Goal: Task Accomplishment & Management: Use online tool/utility

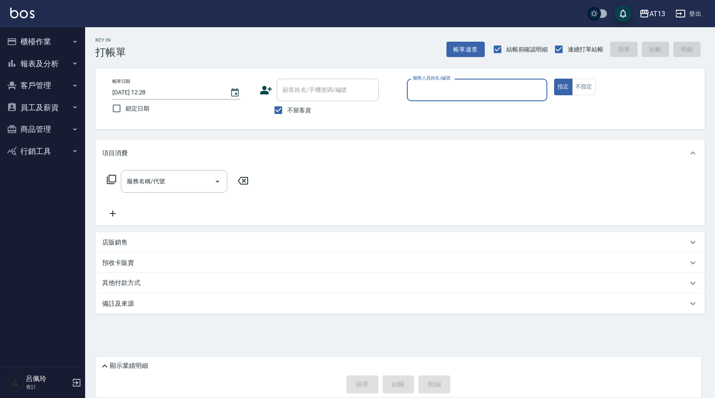
type input "0"
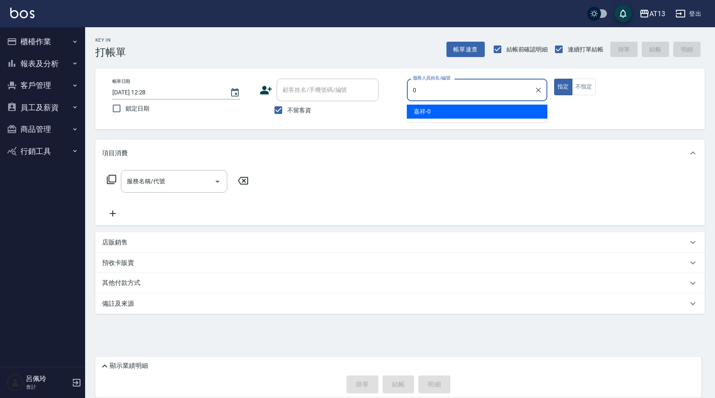
click at [539, 89] on icon "Clear" at bounding box center [538, 90] width 9 height 9
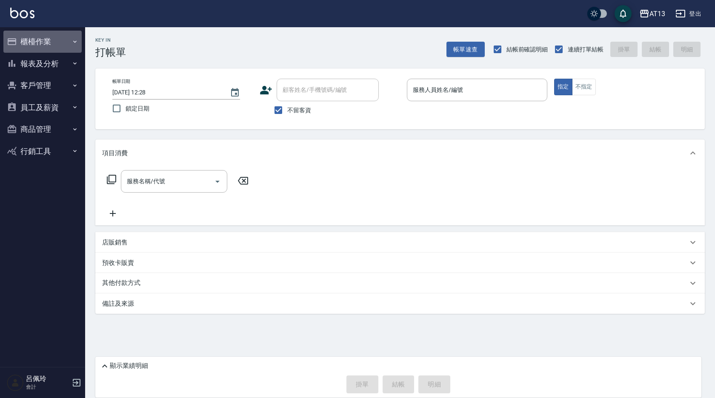
click at [24, 37] on button "櫃檯作業" at bounding box center [42, 42] width 78 height 22
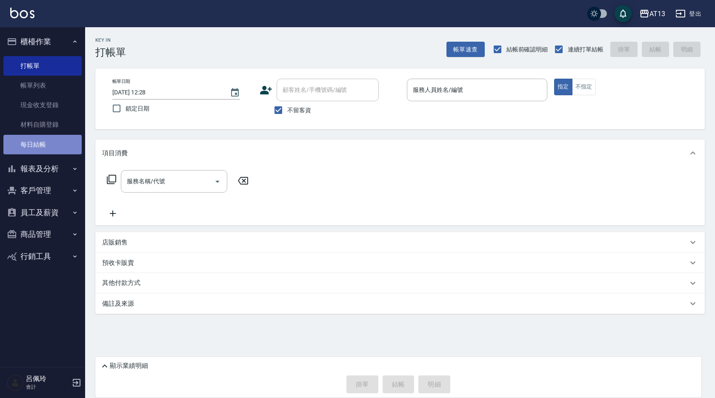
click at [42, 151] on link "每日結帳" at bounding box center [42, 145] width 78 height 20
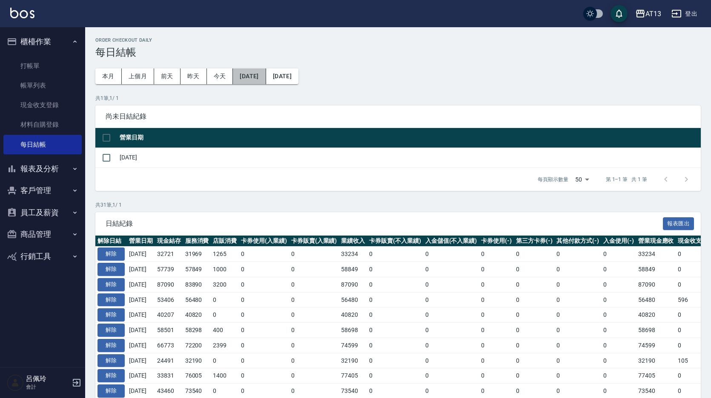
click at [266, 79] on button "[DATE]" at bounding box center [249, 77] width 33 height 16
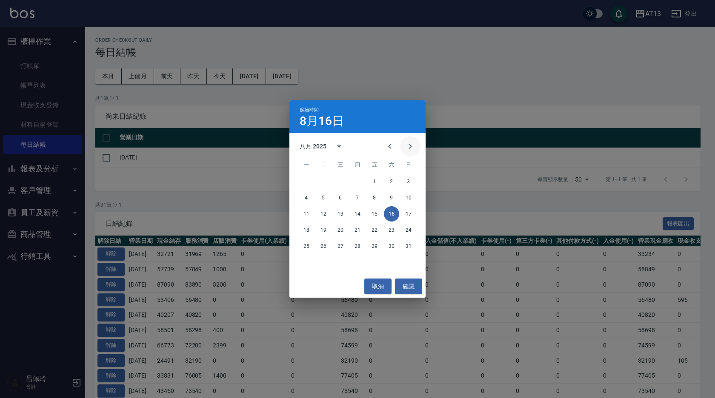
click at [416, 153] on button "Next month" at bounding box center [410, 146] width 20 height 20
click at [387, 198] on button "13" at bounding box center [391, 197] width 15 height 15
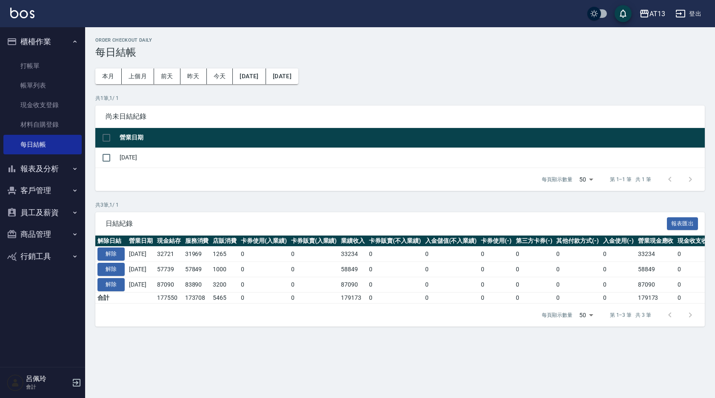
click at [434, 81] on div "Order checkout daily 每日結帳 本月 上個月 前天 昨天 今天 [DATE] [DATE] 共 1 筆, 1 / 1 尚未日結紀錄 營業日…" at bounding box center [400, 182] width 630 height 310
drag, startPoint x: 494, startPoint y: 59, endPoint x: 490, endPoint y: 57, distance: 5.0
click at [494, 59] on div "Order checkout daily 每日結帳 本月 上個月 前天 昨天 今天 [DATE] [DATE] 共 1 筆, 1 / 1 尚未日結紀錄 營業日…" at bounding box center [400, 182] width 630 height 310
click at [266, 71] on button "[DATE]" at bounding box center [249, 77] width 33 height 16
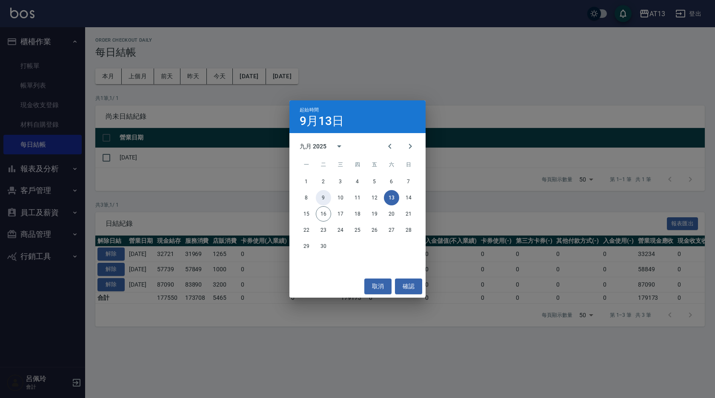
click at [320, 197] on button "9" at bounding box center [323, 197] width 15 height 15
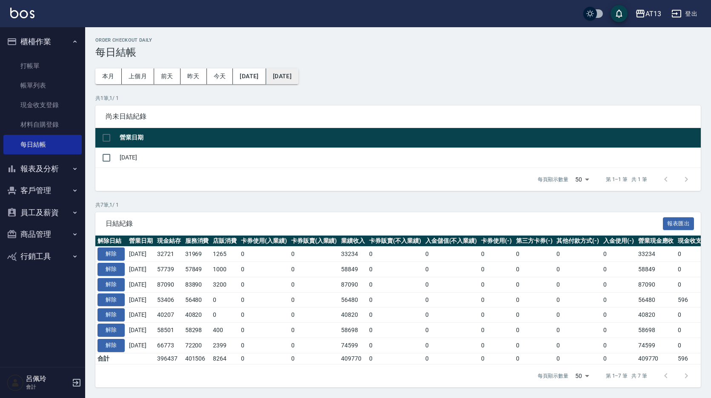
click at [298, 75] on button "[DATE]" at bounding box center [282, 77] width 32 height 16
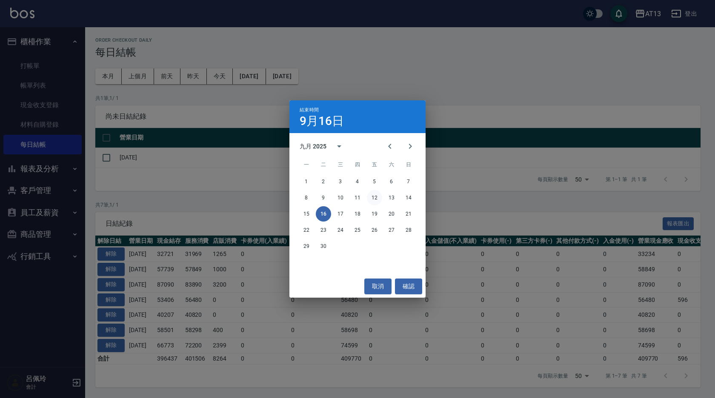
click at [374, 195] on button "12" at bounding box center [374, 197] width 15 height 15
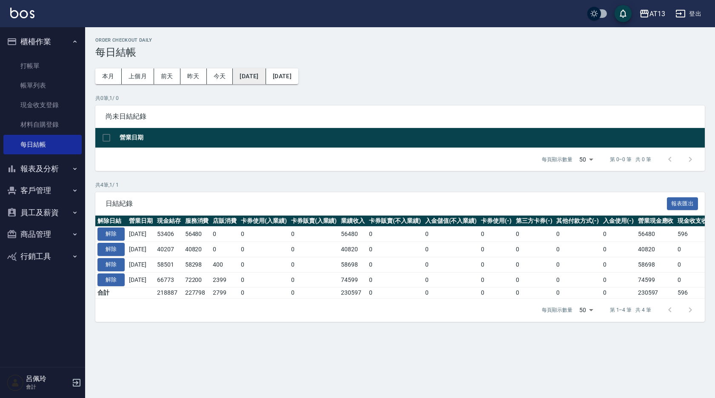
click at [251, 71] on button "[DATE]" at bounding box center [249, 77] width 33 height 16
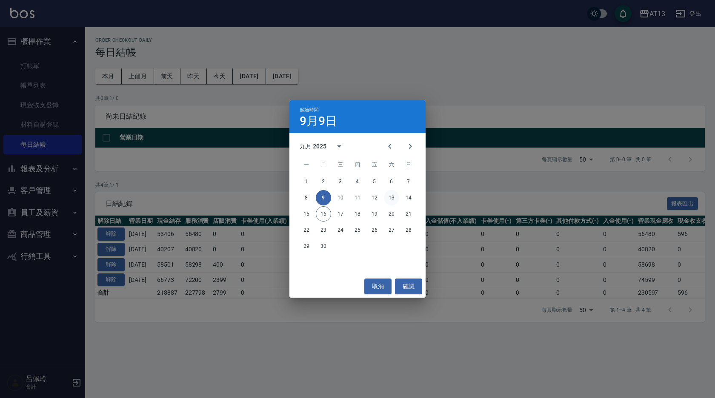
click at [389, 196] on button "13" at bounding box center [391, 197] width 15 height 15
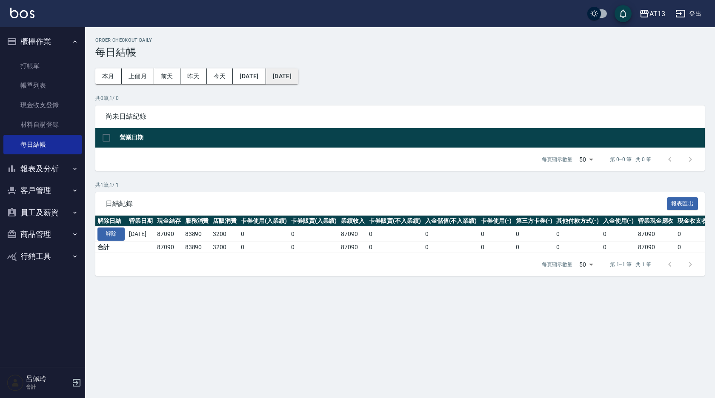
click at [298, 72] on button "[DATE]" at bounding box center [282, 77] width 32 height 16
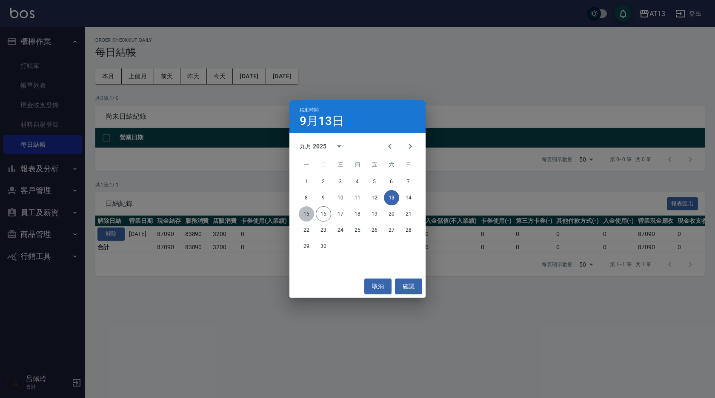
click at [308, 216] on button "15" at bounding box center [306, 213] width 15 height 15
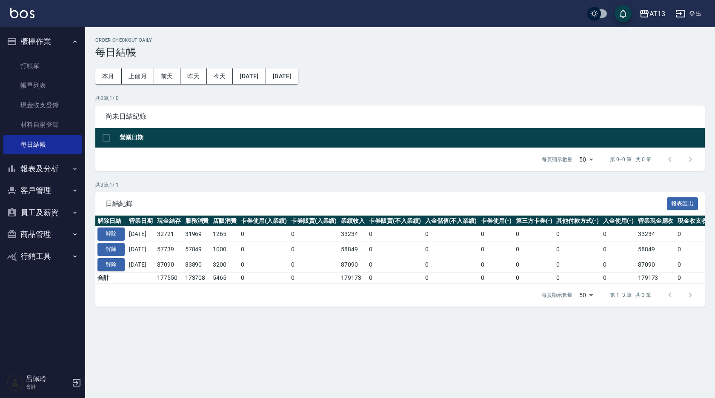
click at [547, 144] on th "營業日期" at bounding box center [410, 138] width 587 height 20
